Goal: Information Seeking & Learning: Learn about a topic

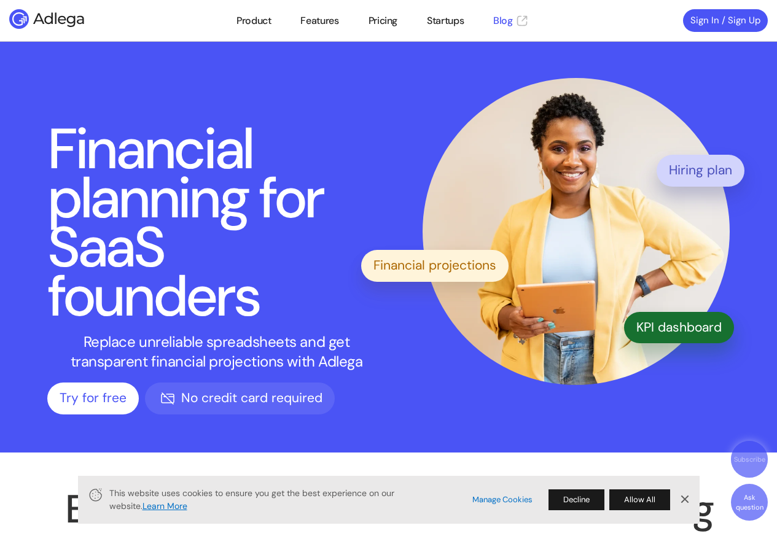
click at [504, 20] on link "Blog" at bounding box center [510, 21] width 35 height 15
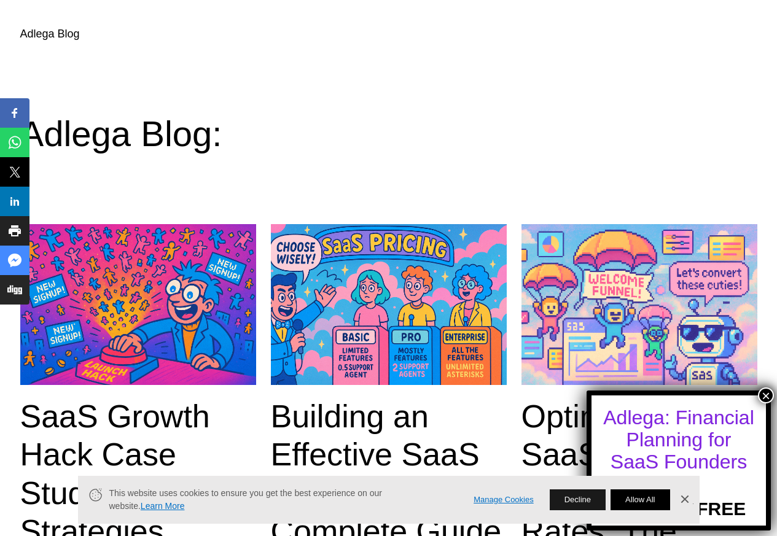
click at [636, 507] on button "Allow All" at bounding box center [639, 499] width 59 height 21
